Goal: Task Accomplishment & Management: Manage account settings

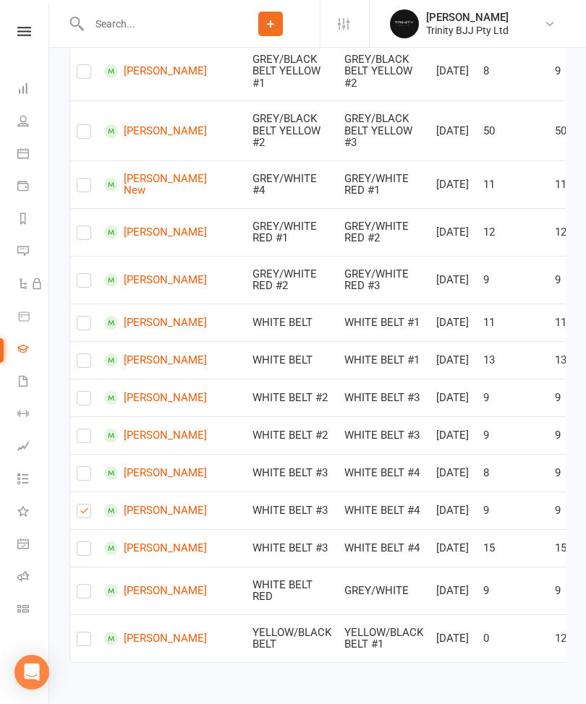
scroll to position [796, 0]
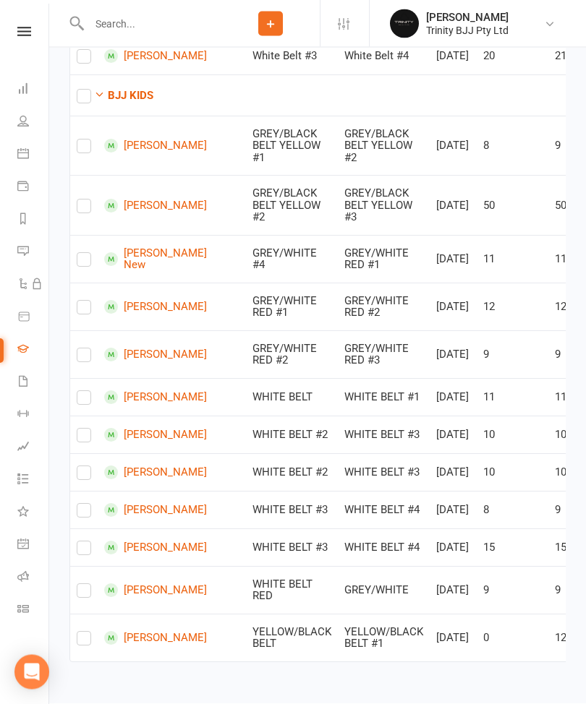
scroll to position [872, 0]
click at [80, 439] on label at bounding box center [84, 439] width 14 height 0
click at [80, 430] on input "checkbox" at bounding box center [84, 430] width 14 height 0
checkbox input "true"
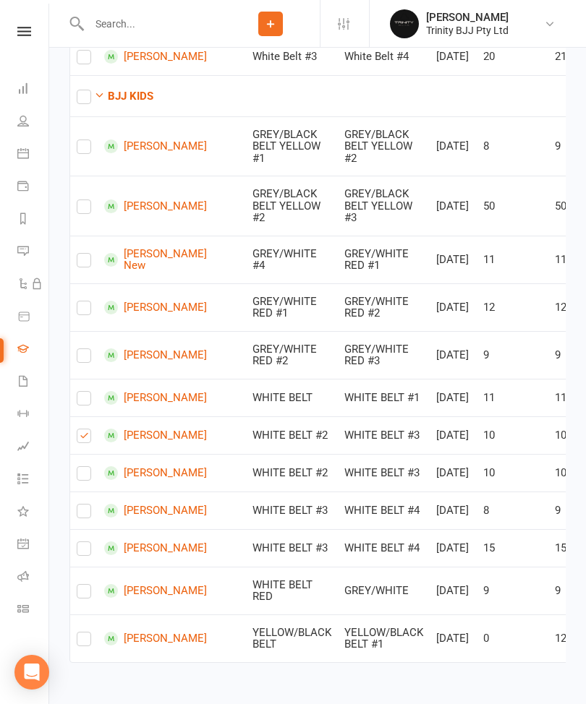
click at [394, 454] on td "WHITE BELT #3" at bounding box center [384, 473] width 92 height 38
click at [385, 417] on td "WHITE BELT #3" at bounding box center [384, 436] width 92 height 38
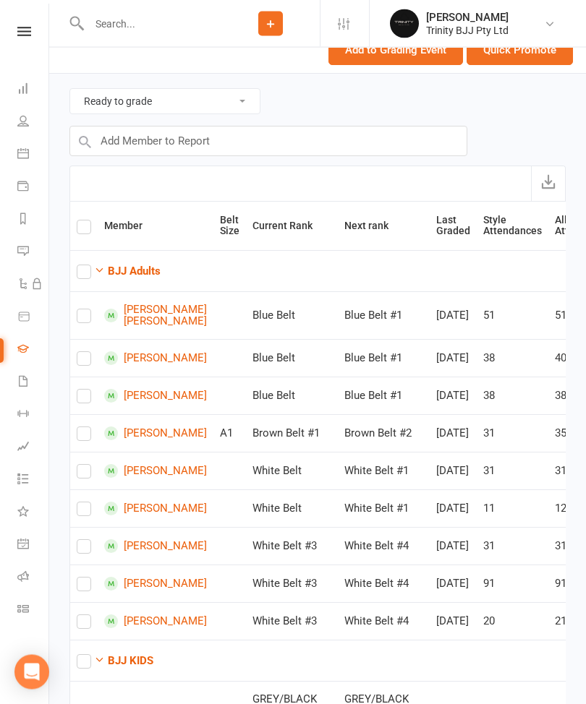
scroll to position [0, 0]
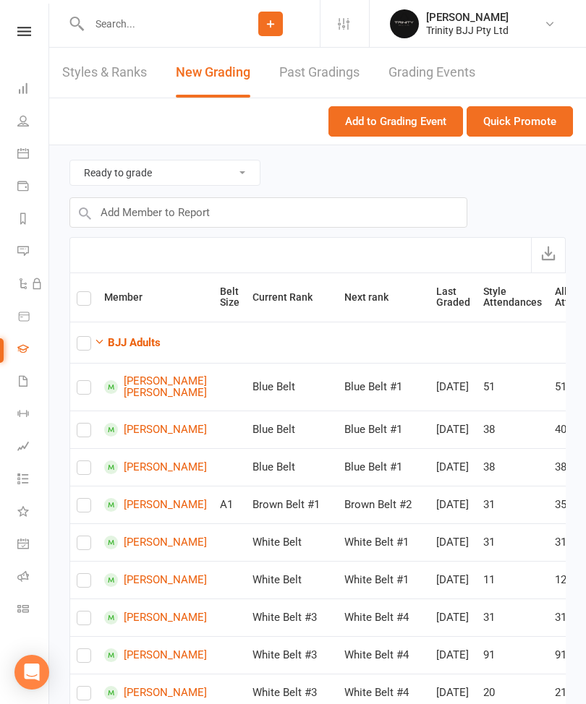
click at [516, 125] on button "Quick Promote" at bounding box center [519, 121] width 106 height 30
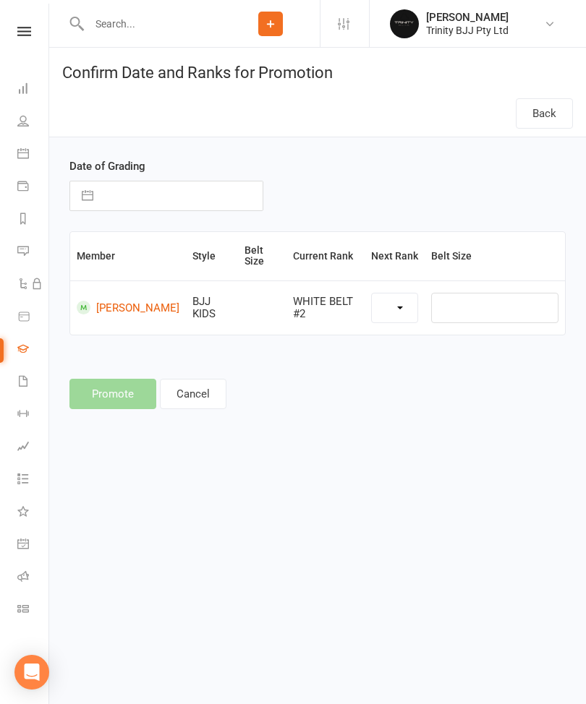
click at [186, 201] on input "text" at bounding box center [182, 196] width 162 height 29
select select "6"
select select "2025"
select select "7"
select select "2025"
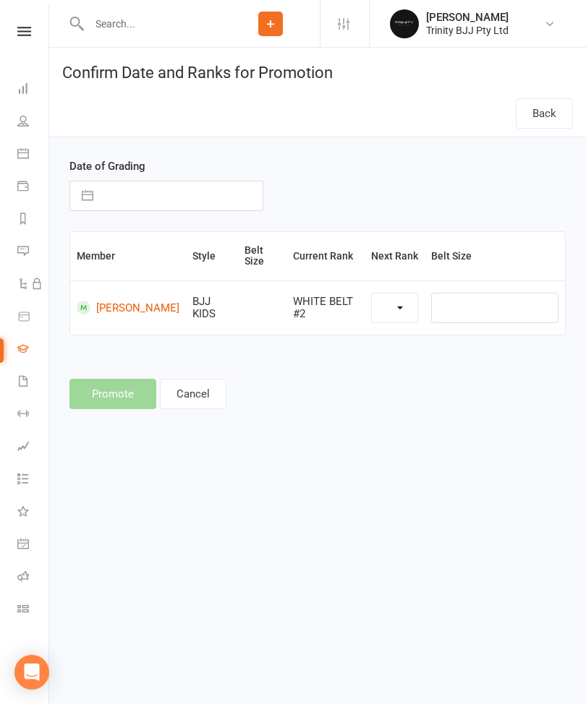
select select "8"
select select "2025"
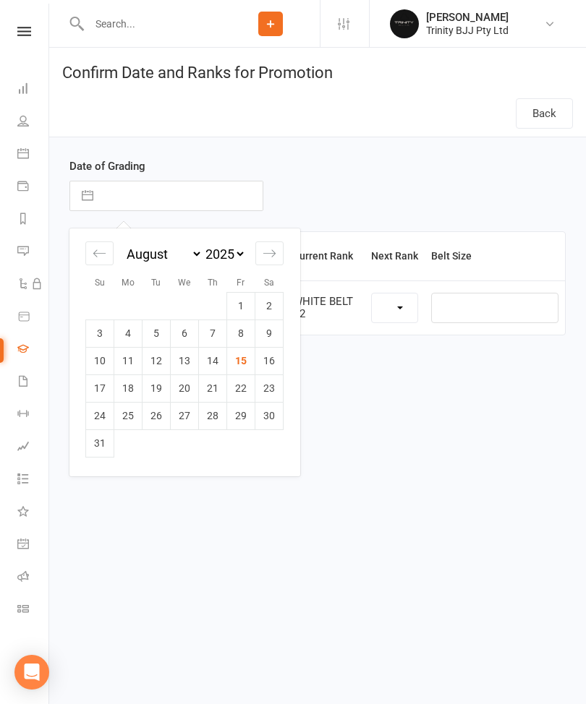
select select "39736"
click at [242, 339] on td "8" at bounding box center [241, 333] width 28 height 27
type input "08 Aug 2025"
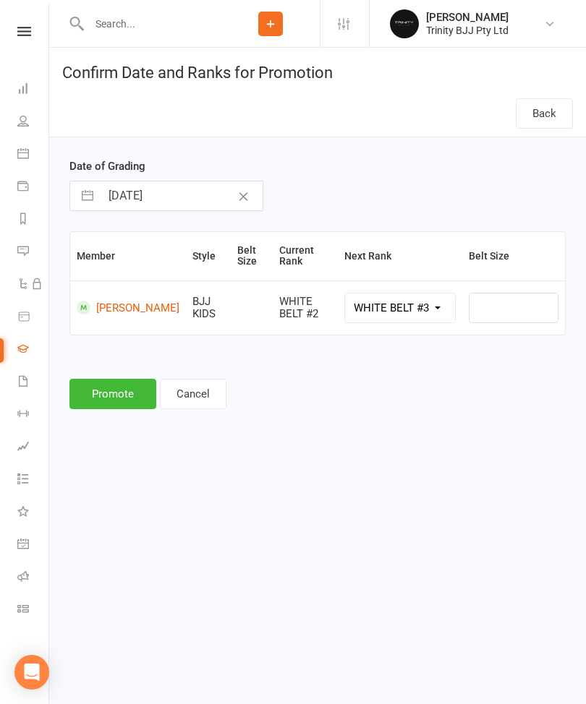
click at [119, 391] on button "Promote" at bounding box center [112, 394] width 87 height 30
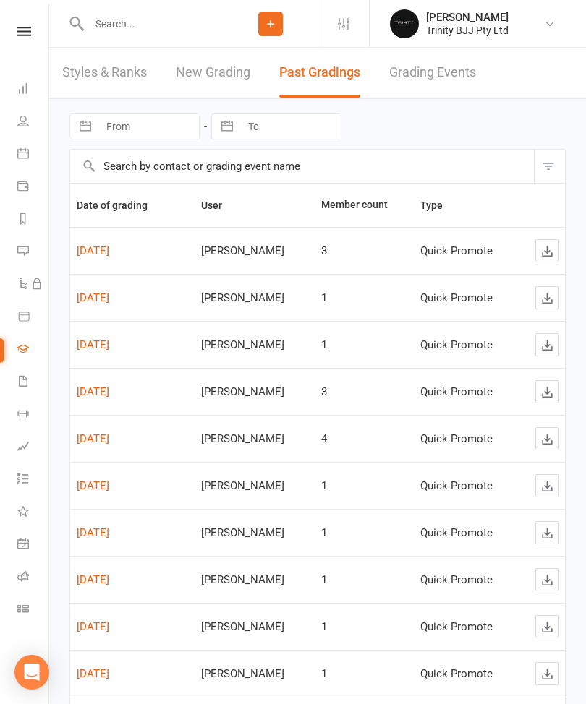
click at [198, 75] on link "New Grading" at bounding box center [213, 73] width 74 height 50
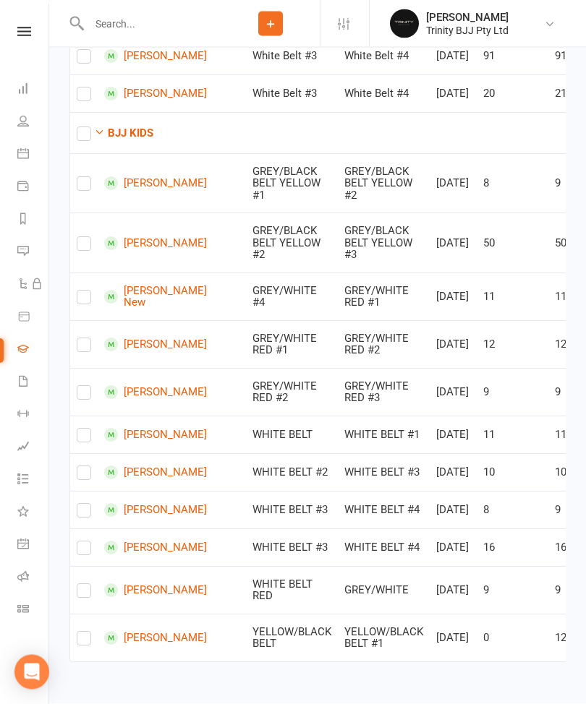
scroll to position [853, 0]
click at [87, 552] on label at bounding box center [84, 552] width 14 height 0
click at [87, 542] on input "checkbox" at bounding box center [84, 542] width 14 height 0
checkbox input "true"
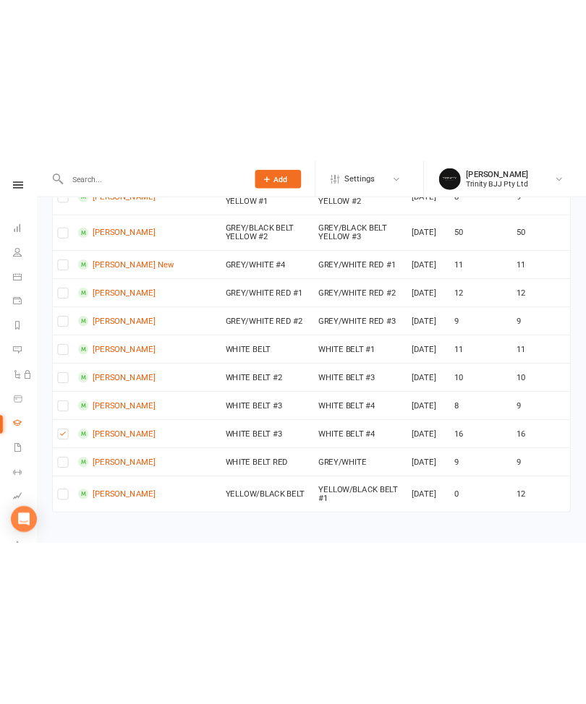
scroll to position [901, 0]
